Goal: Find specific page/section: Find specific page/section

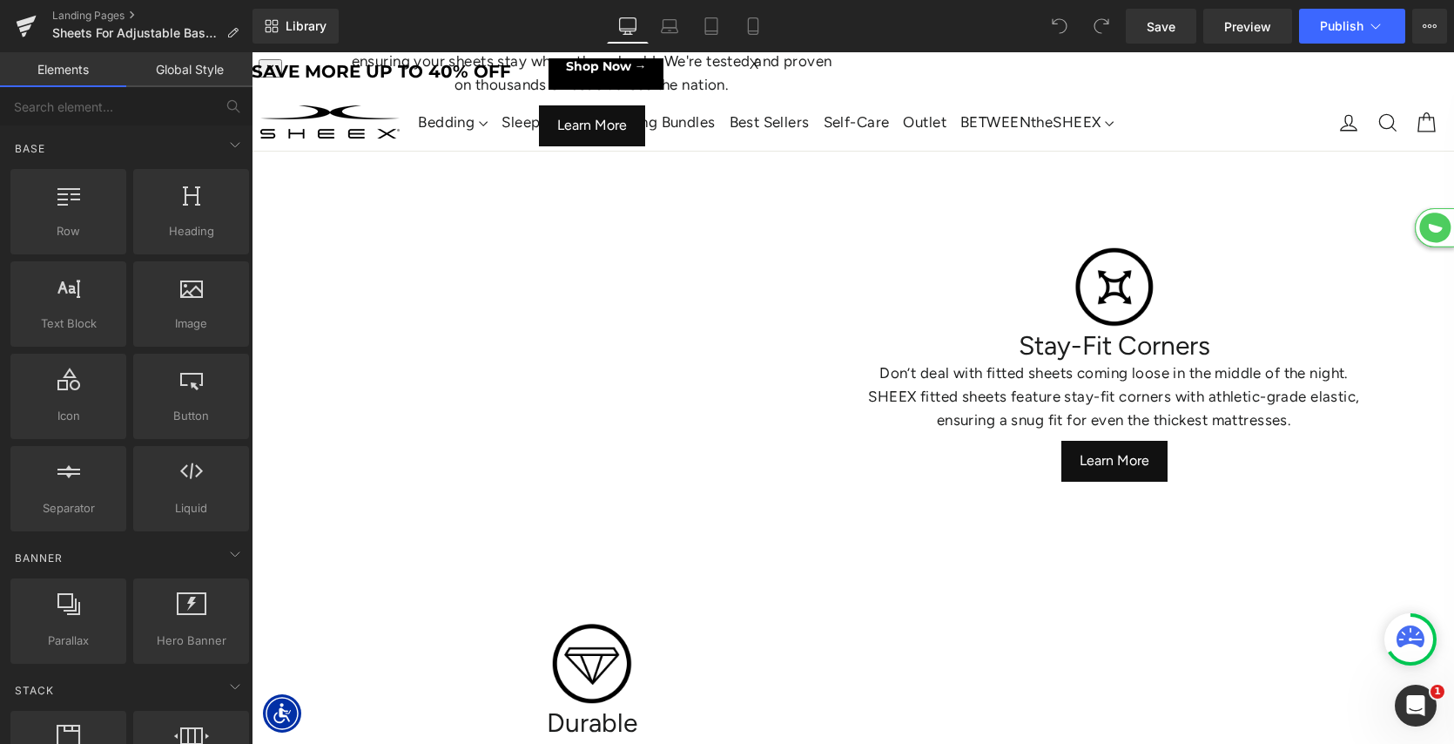
scroll to position [481, 0]
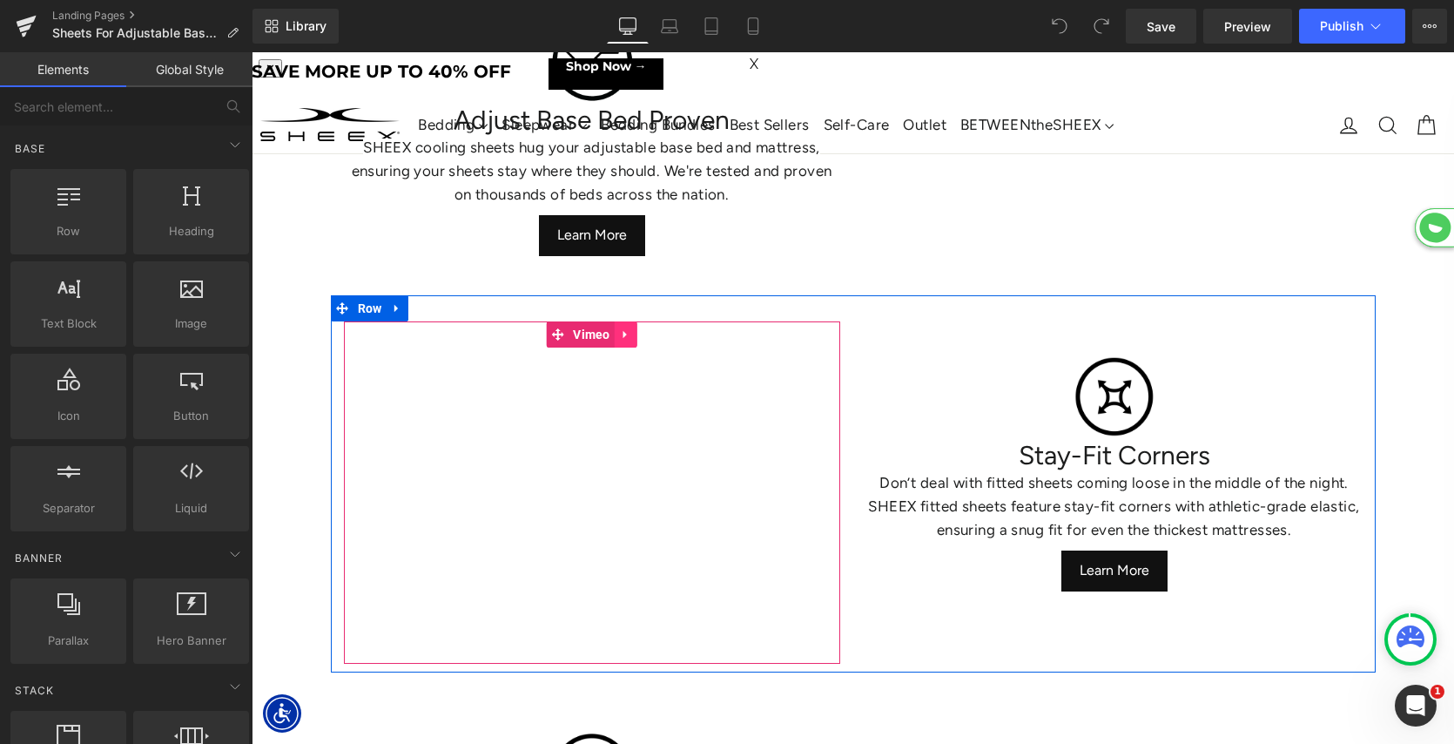
click at [624, 335] on icon at bounding box center [625, 335] width 3 height 8
click at [557, 330] on link "Vimeo" at bounding box center [546, 334] width 69 height 26
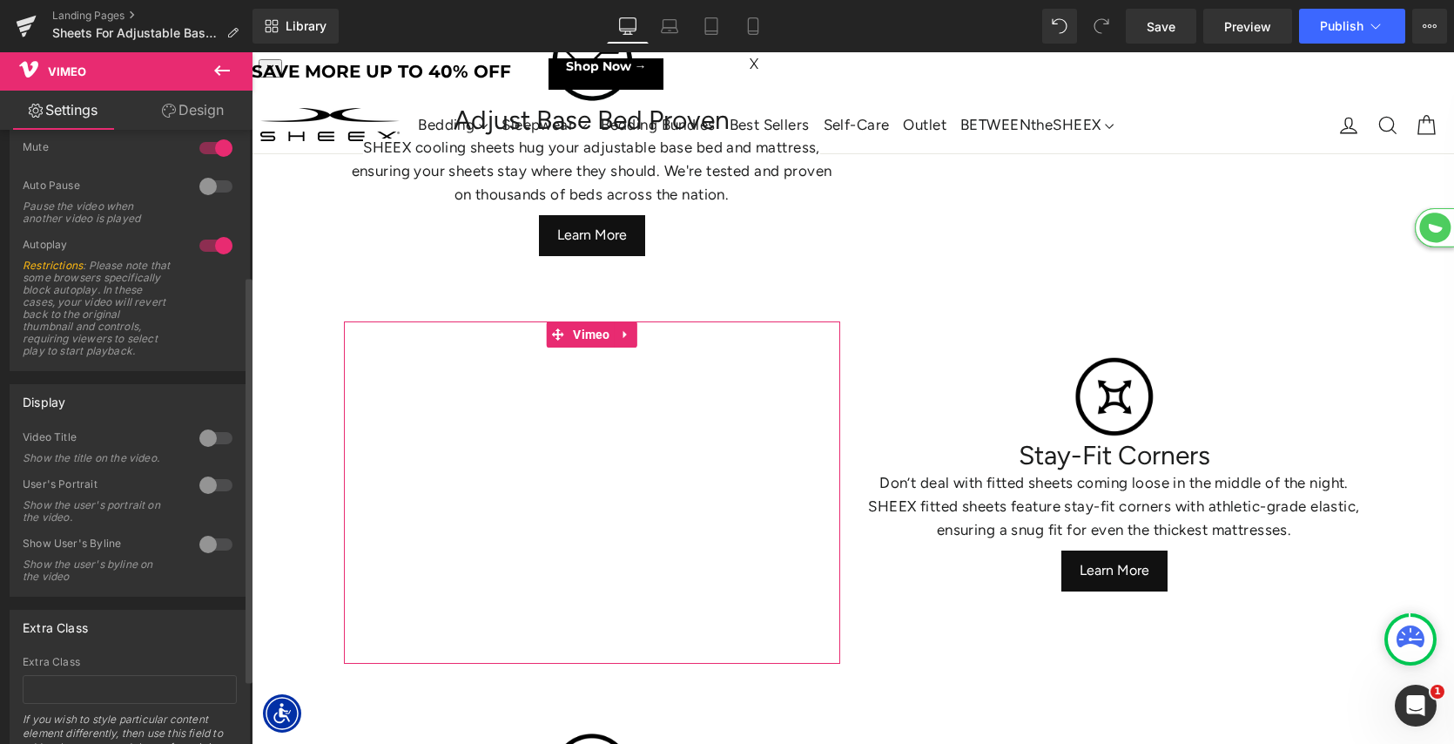
scroll to position [0, 0]
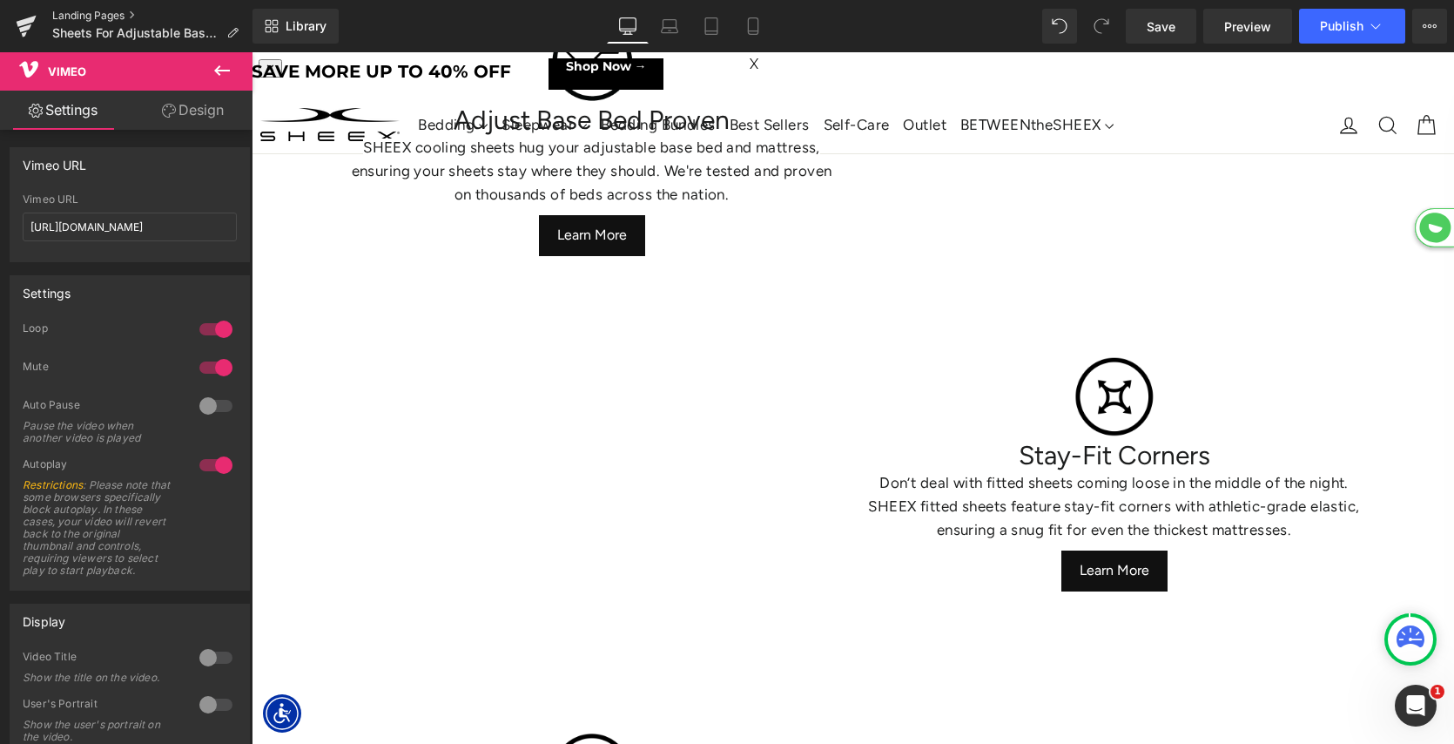
click at [90, 17] on link "Landing Pages" at bounding box center [152, 16] width 200 height 14
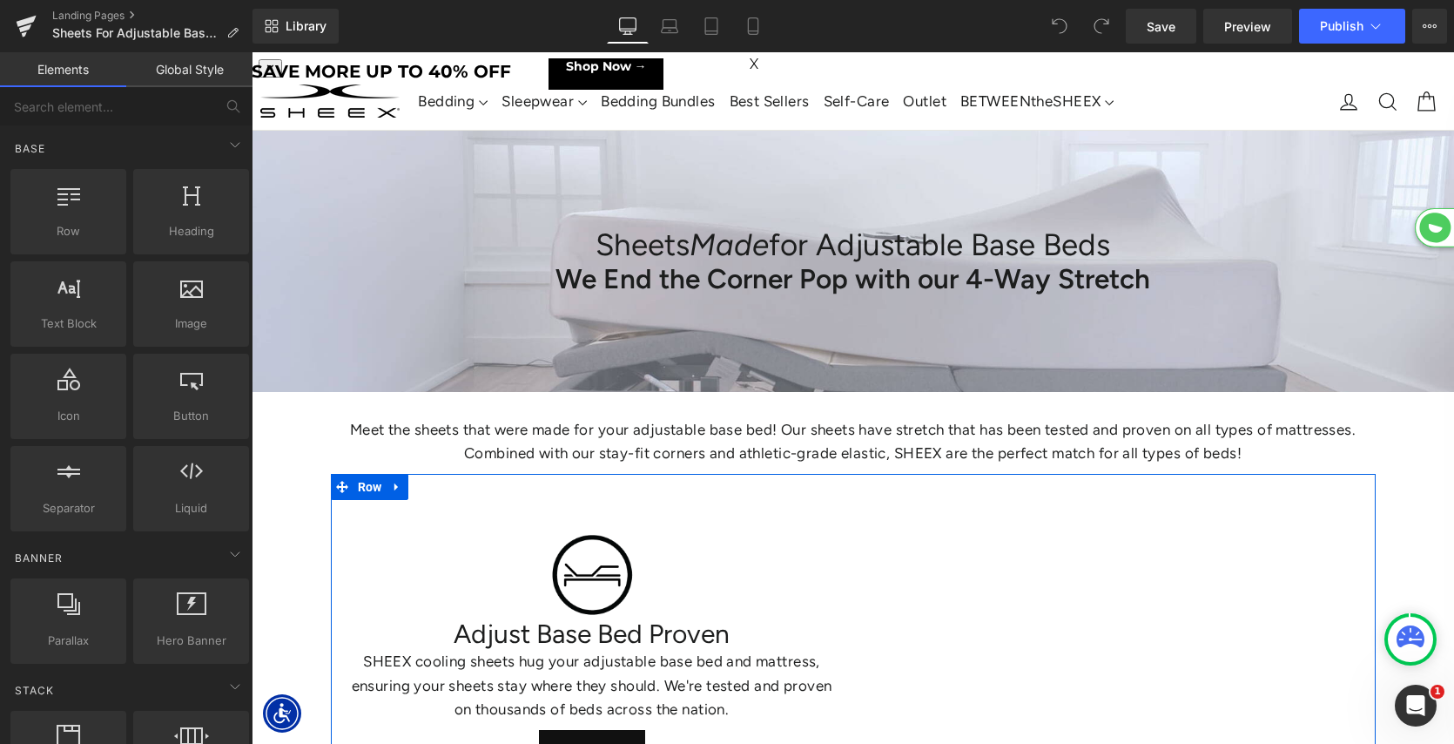
scroll to position [25, 0]
